Goal: Task Accomplishment & Management: Understand process/instructions

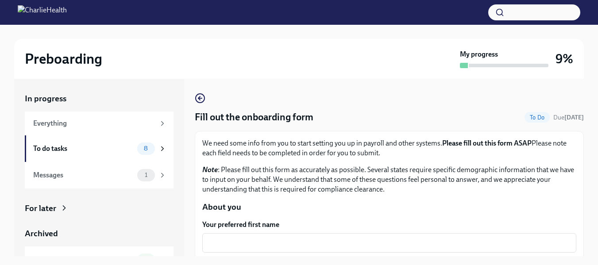
click at [99, 145] on div "To do tasks" at bounding box center [83, 149] width 100 height 10
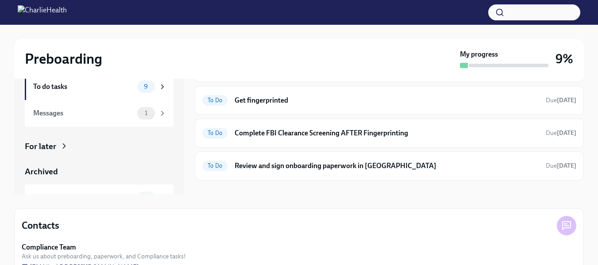
scroll to position [96, 0]
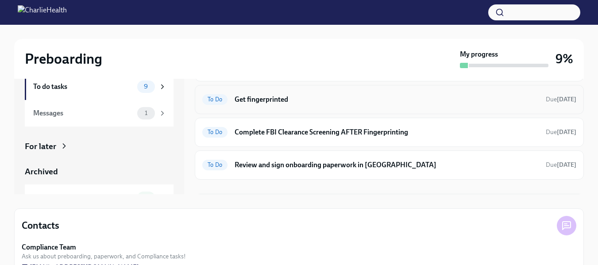
click at [529, 103] on div "To Do Get fingerprinted Due [DATE]" at bounding box center [389, 100] width 374 height 14
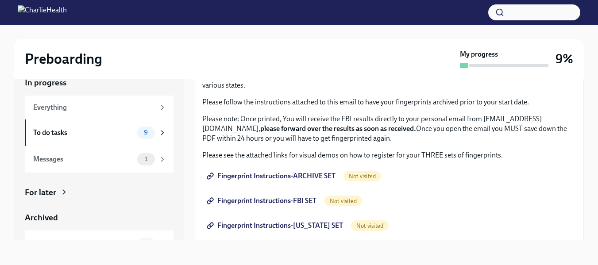
scroll to position [57, 0]
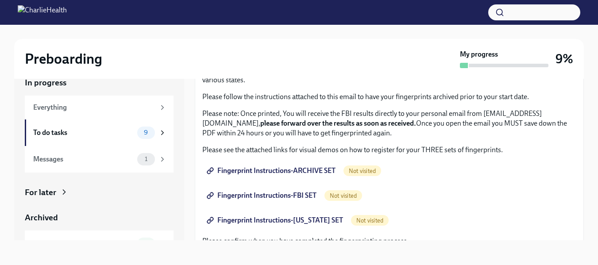
click at [336, 172] on span "Fingerprint Instructions-ARCHIVE SET" at bounding box center [272, 170] width 127 height 9
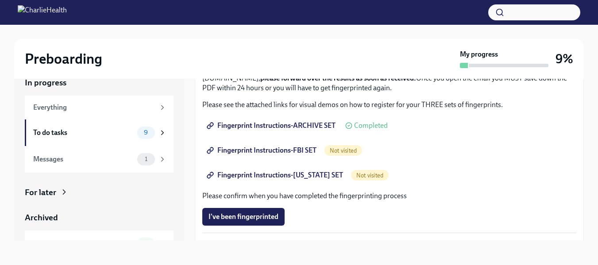
scroll to position [103, 0]
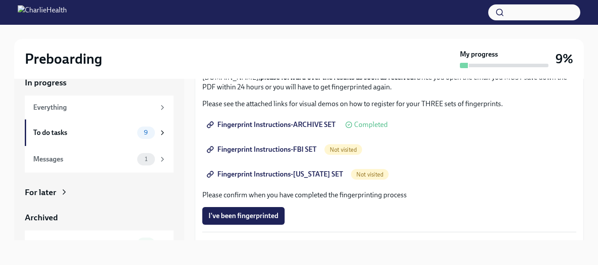
click at [268, 127] on span "Fingerprint Instructions-ARCHIVE SET" at bounding box center [272, 124] width 127 height 9
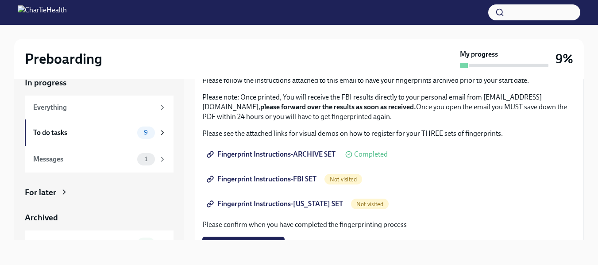
scroll to position [79, 0]
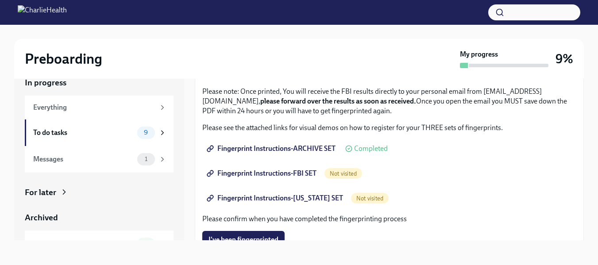
click at [262, 176] on span "Fingerprint Instructions-FBI SET" at bounding box center [263, 173] width 108 height 9
click at [286, 197] on span "Fingerprint Instructions-[US_STATE] SET" at bounding box center [276, 198] width 135 height 9
